Goal: Task Accomplishment & Management: Manage account settings

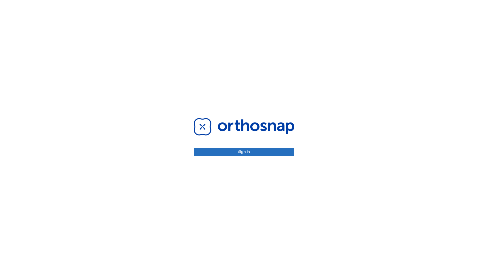
click at [244, 152] on button "Sign in" at bounding box center [244, 152] width 101 height 8
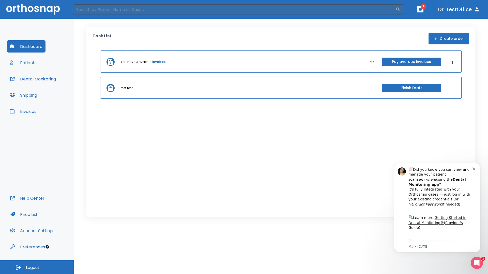
click at [37, 267] on span "Logout" at bounding box center [32, 268] width 13 height 6
